Goal: Ask a question

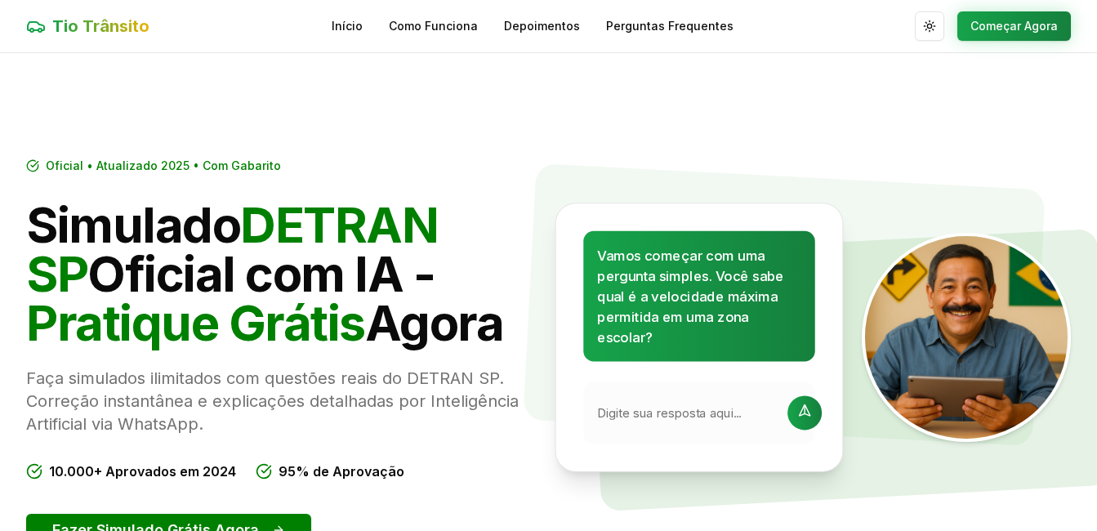
click at [721, 414] on input "text" at bounding box center [687, 412] width 181 height 17
type input "40"
click at [795, 409] on icon at bounding box center [805, 414] width 20 height 20
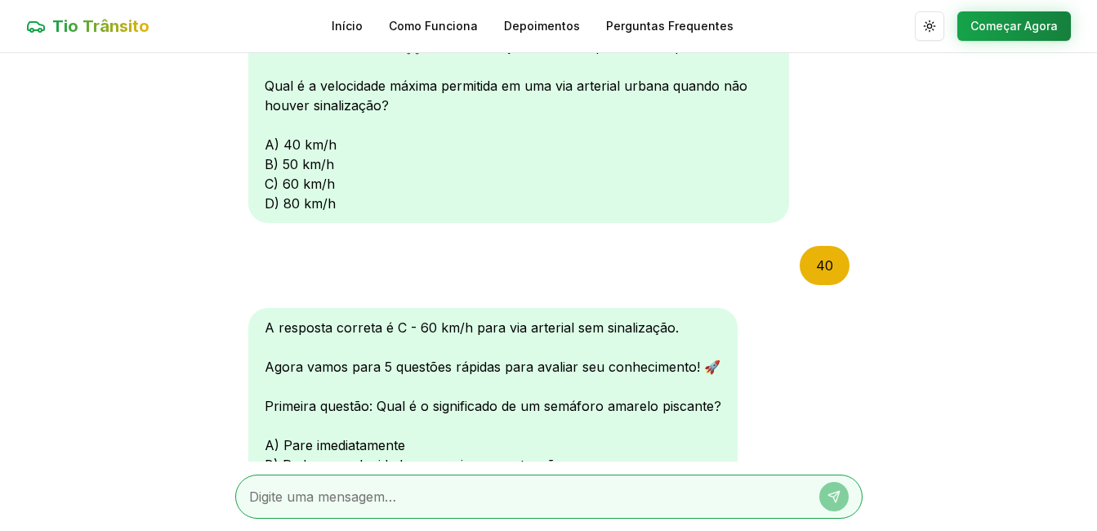
scroll to position [1, 0]
click at [720, 500] on textarea at bounding box center [526, 496] width 554 height 20
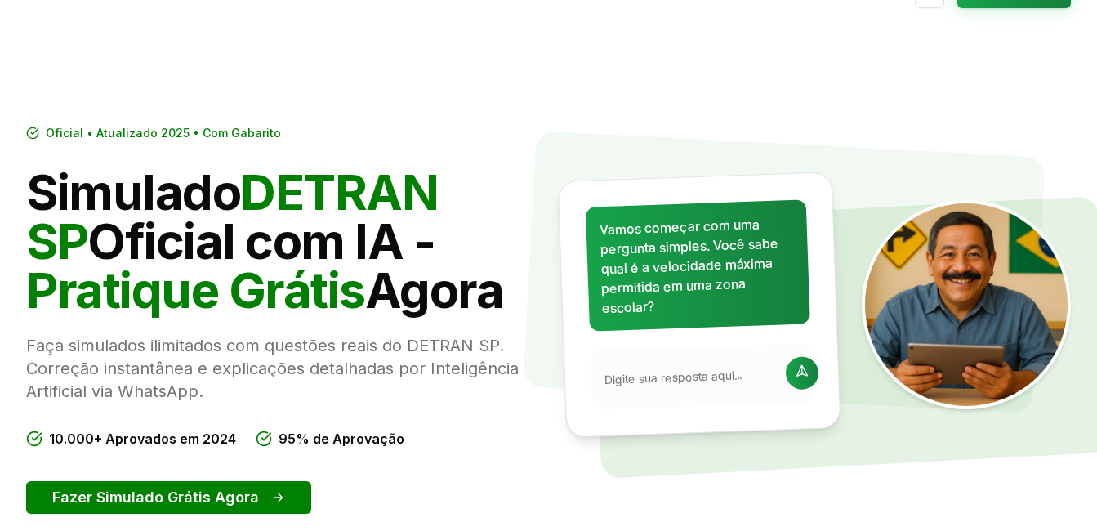
scroll to position [65, 0]
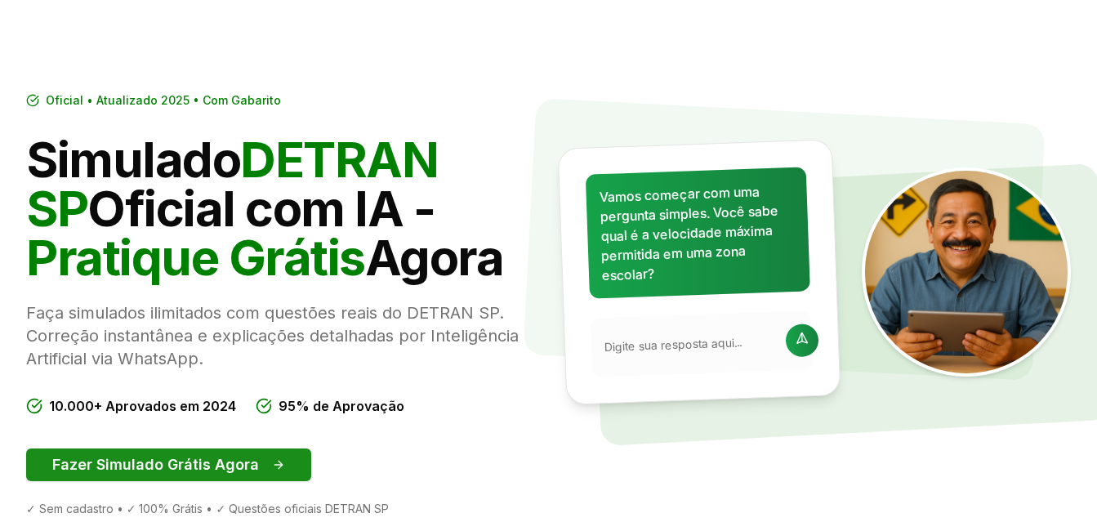
click at [233, 462] on button "Fazer Simulado Grátis Agora" at bounding box center [168, 465] width 285 height 33
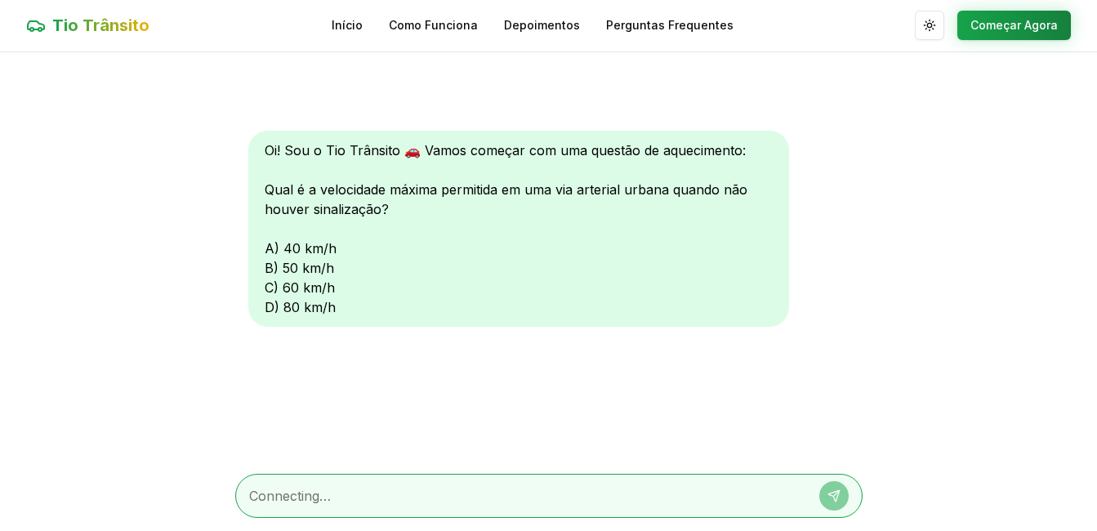
scroll to position [1, 0]
click at [602, 496] on textarea at bounding box center [526, 496] width 554 height 20
type textarea "resposta c"
click at [836, 491] on icon at bounding box center [833, 495] width 11 height 11
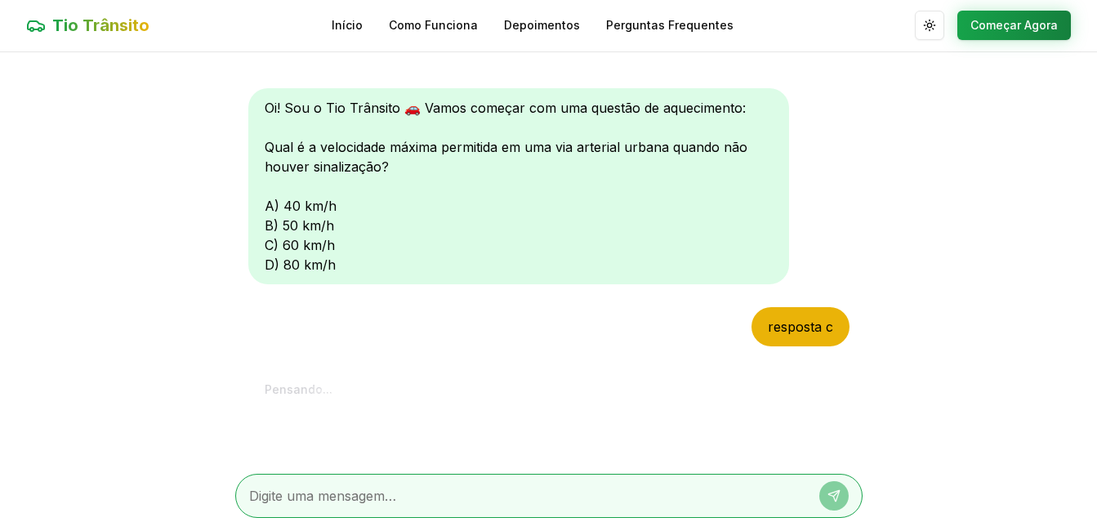
scroll to position [105, 0]
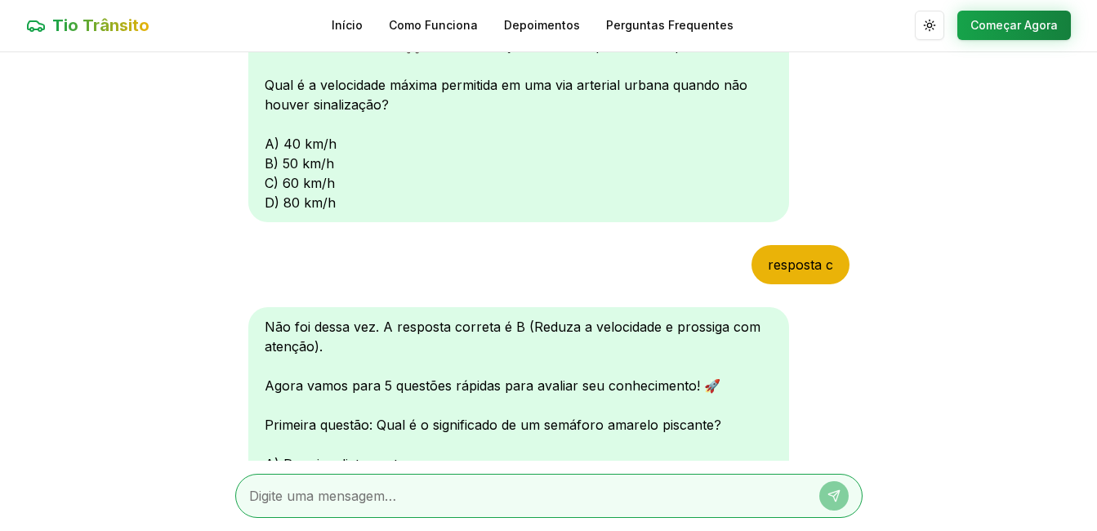
click at [580, 488] on textarea at bounding box center [526, 496] width 554 height 20
type textarea "pare"
click at [833, 493] on icon at bounding box center [834, 495] width 13 height 13
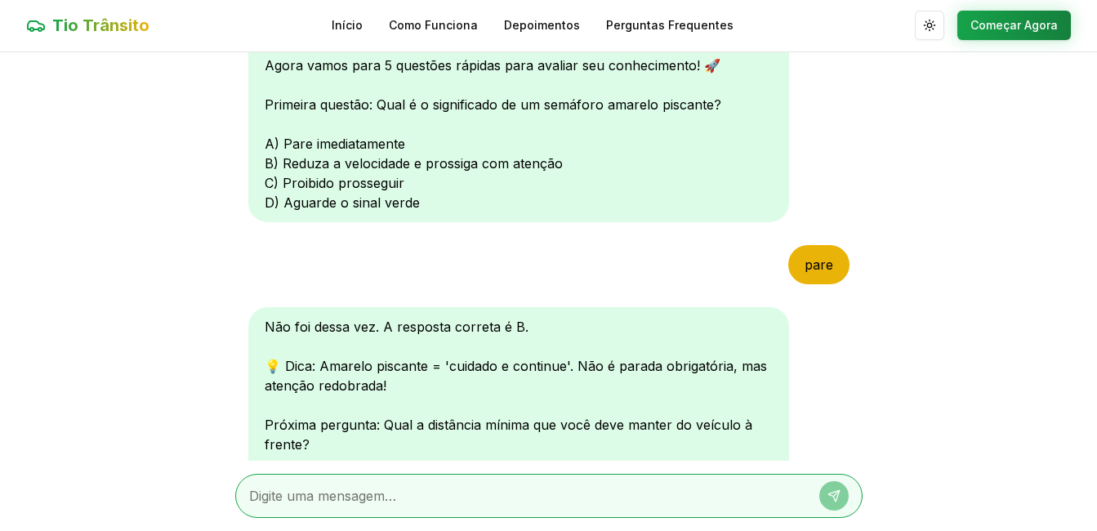
scroll to position [667, 0]
